Goal: Information Seeking & Learning: Learn about a topic

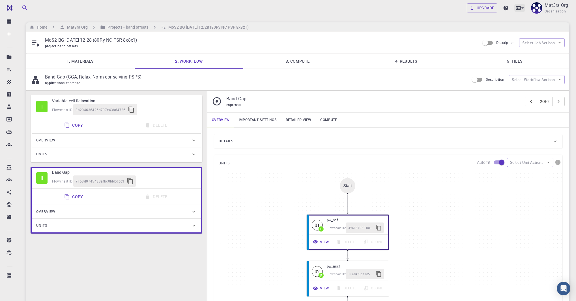
click at [518, 8] on icon at bounding box center [518, 8] width 5 height 4
click at [460, 43] on icon at bounding box center [459, 44] width 5 height 4
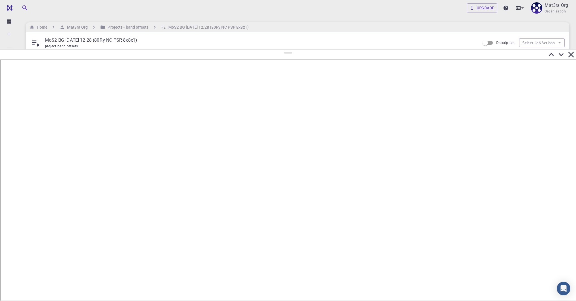
drag, startPoint x: 285, startPoint y: 153, endPoint x: 289, endPoint y: 49, distance: 104.2
click at [289, 49] on div at bounding box center [288, 174] width 576 height 251
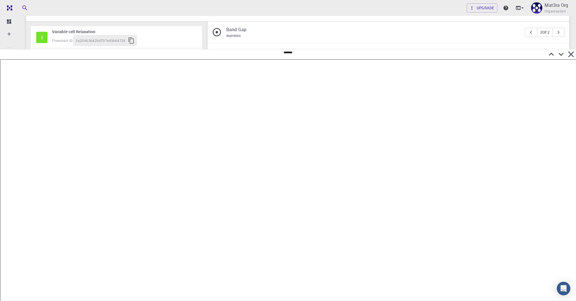
scroll to position [70, 0]
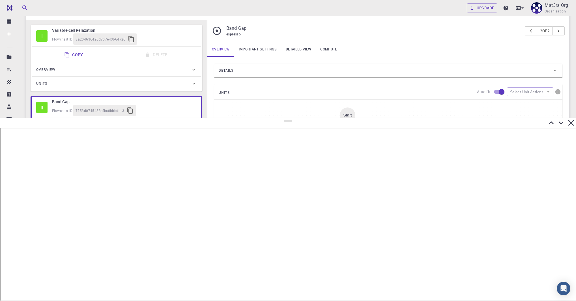
drag, startPoint x: 289, startPoint y: 52, endPoint x: 298, endPoint y: 118, distance: 66.0
click at [298, 118] on div at bounding box center [288, 208] width 576 height 183
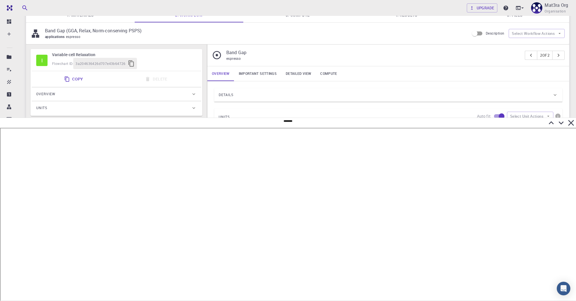
scroll to position [43, 0]
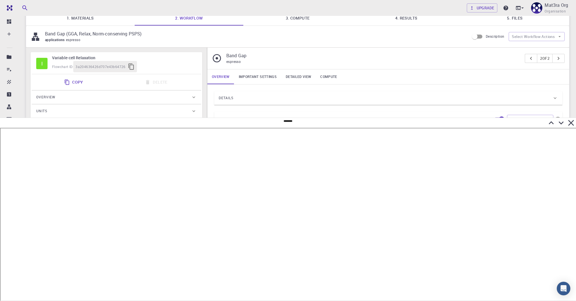
click at [150, 66] on div "Flowchart ID: 3a204636426d707e43b64726" at bounding box center [124, 66] width 145 height 11
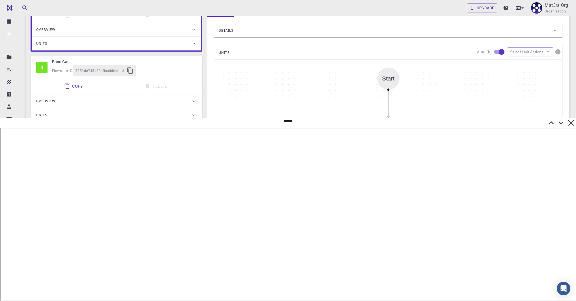
scroll to position [0, 0]
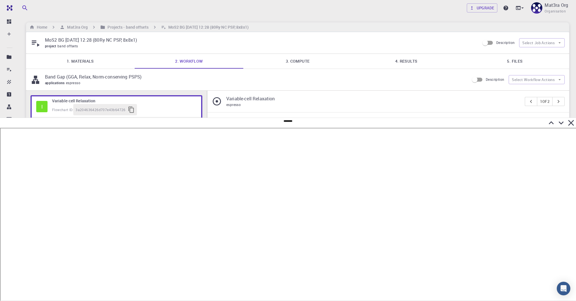
click at [107, 58] on link "1. Materials" at bounding box center [80, 61] width 109 height 15
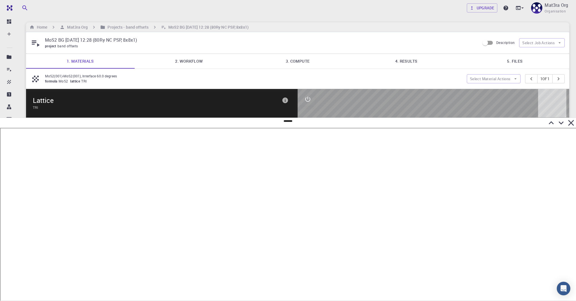
click at [195, 63] on link "2. Workflow" at bounding box center [189, 61] width 109 height 15
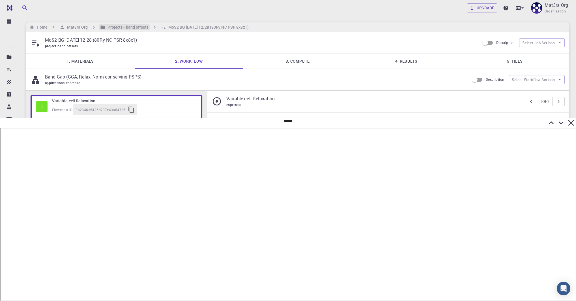
click at [128, 28] on h6 "Projects - band offsets" at bounding box center [126, 27] width 43 height 6
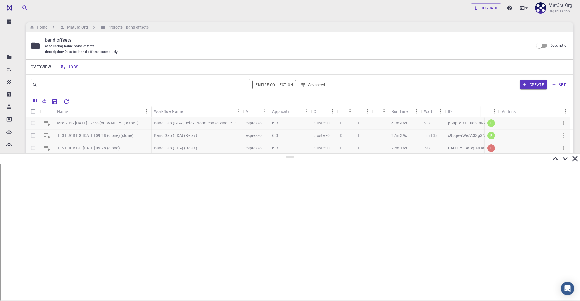
drag, startPoint x: 290, startPoint y: 121, endPoint x: 283, endPoint y: 153, distance: 33.2
click at [283, 153] on div at bounding box center [290, 226] width 580 height 147
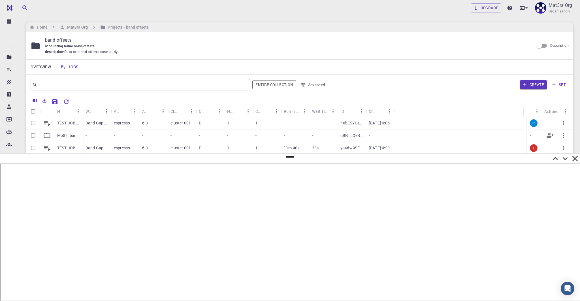
scroll to position [5, 0]
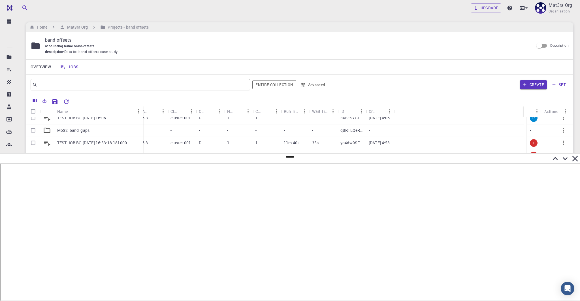
drag, startPoint x: 82, startPoint y: 108, endPoint x: 145, endPoint y: 106, distance: 62.9
click at [145, 106] on div "Name" at bounding box center [144, 111] width 6 height 11
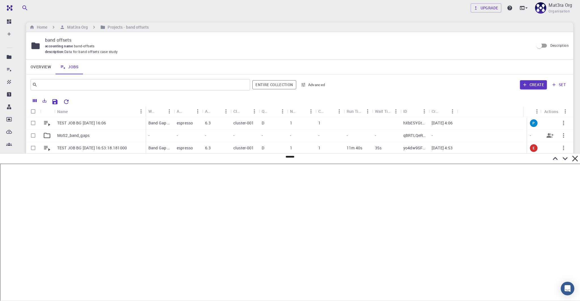
click at [84, 134] on p "MoS2_band_gaps" at bounding box center [73, 135] width 32 height 6
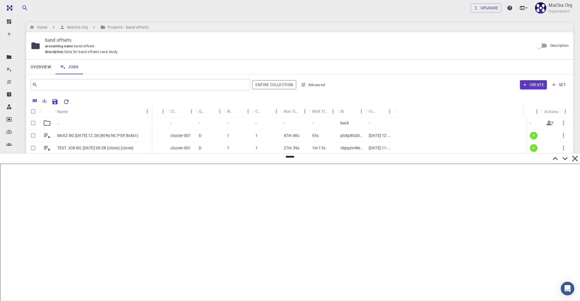
drag, startPoint x: 82, startPoint y: 109, endPoint x: 151, endPoint y: 125, distance: 71.0
click at [151, 125] on div "Name Workflow Name Application Application Version Cluster Queue Nodes Cores Ru…" at bounding box center [299, 173] width 547 height 134
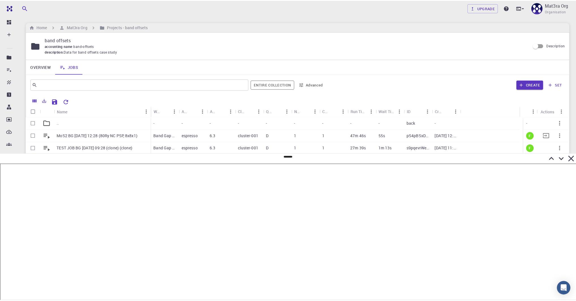
scroll to position [1, 0]
click at [417, 145] on p "s9pqevrWeZA3SgSNc" at bounding box center [420, 146] width 23 height 6
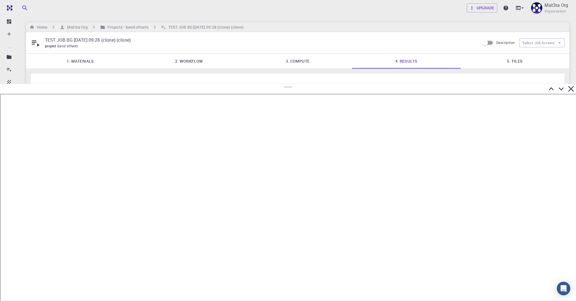
drag, startPoint x: 288, startPoint y: 157, endPoint x: 295, endPoint y: 81, distance: 75.8
click at [295, 83] on div at bounding box center [288, 191] width 576 height 217
